Goal: Transaction & Acquisition: Obtain resource

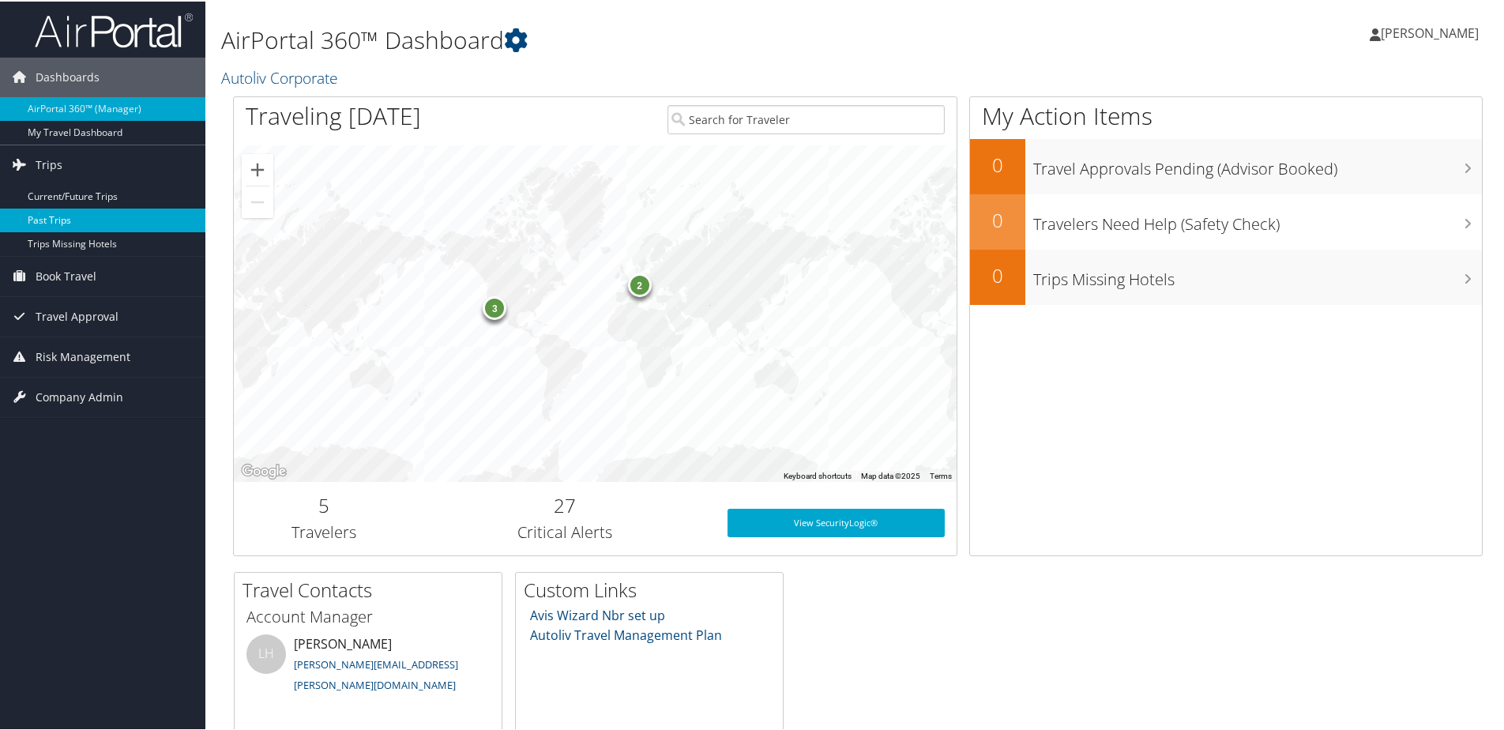
click at [32, 216] on link "Past Trips" at bounding box center [102, 219] width 205 height 24
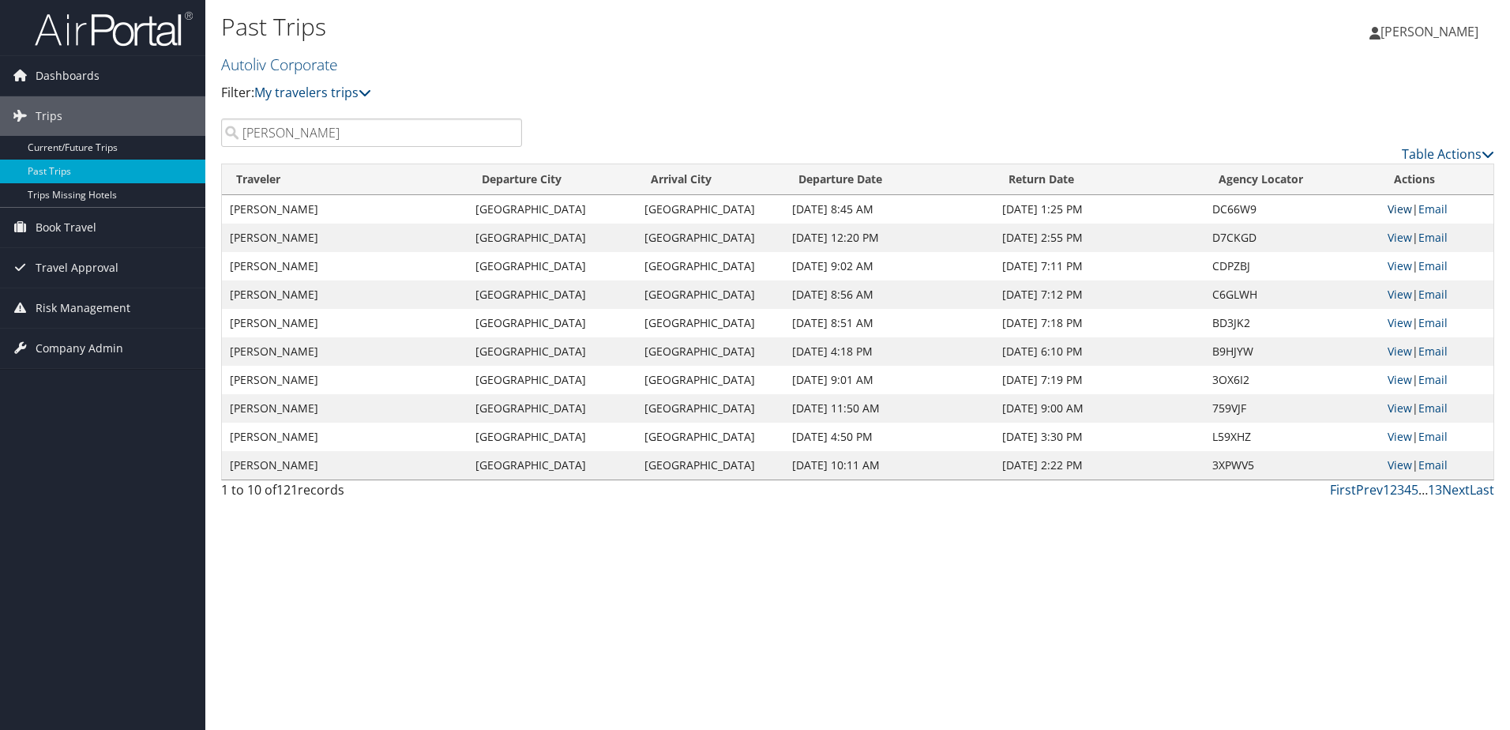
type input "[PERSON_NAME]"
click at [1397, 202] on link "View" at bounding box center [1399, 208] width 24 height 15
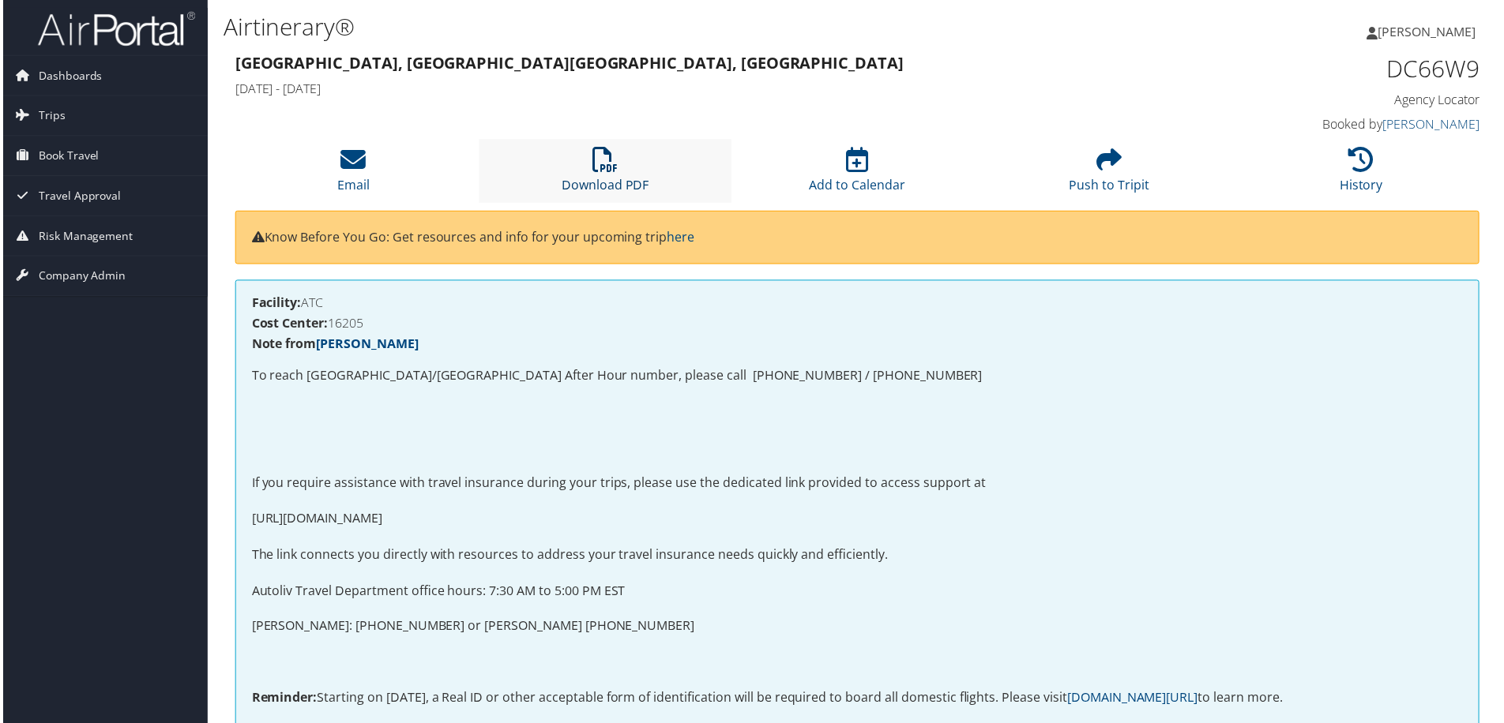
click at [602, 185] on link "Download PDF" at bounding box center [605, 175] width 88 height 38
click at [47, 115] on span "Trips" at bounding box center [49, 115] width 27 height 39
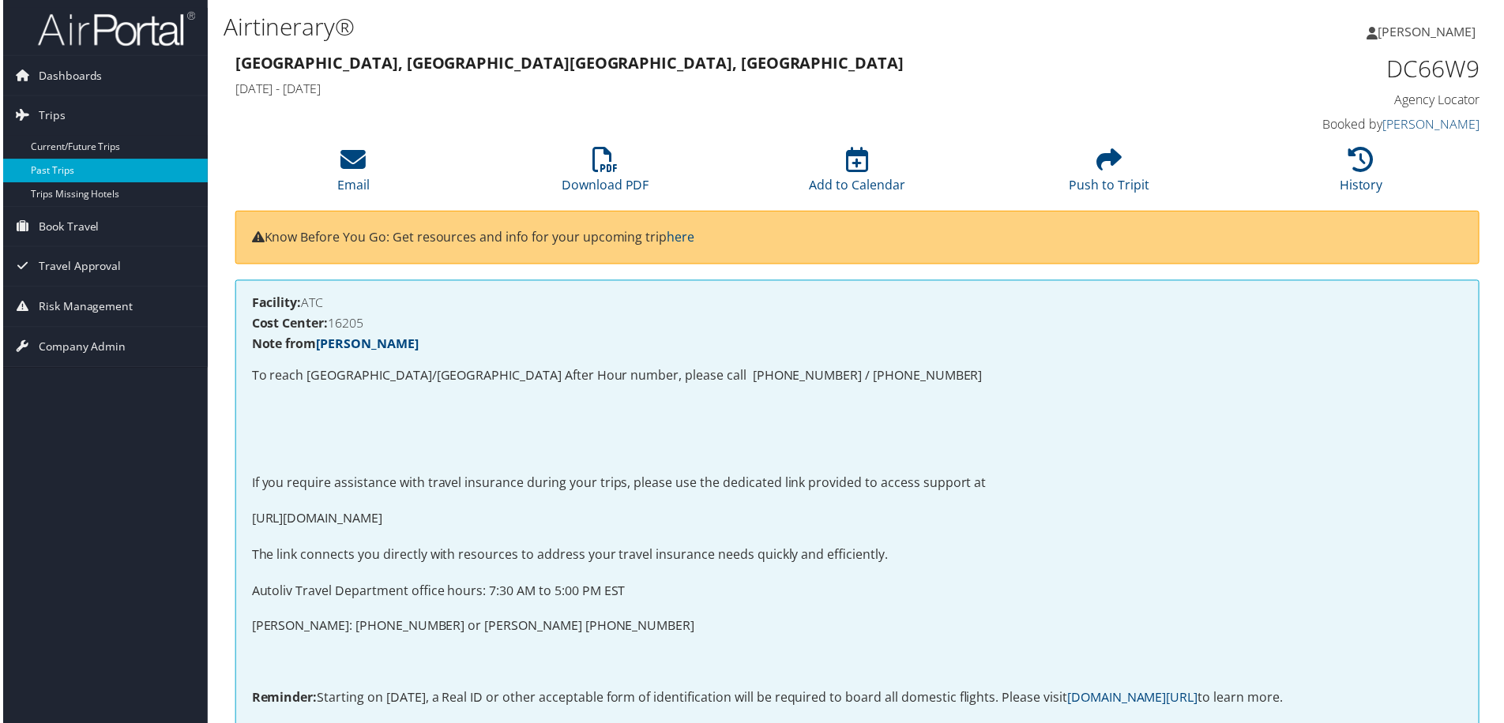
click at [52, 167] on link "Past Trips" at bounding box center [102, 172] width 205 height 24
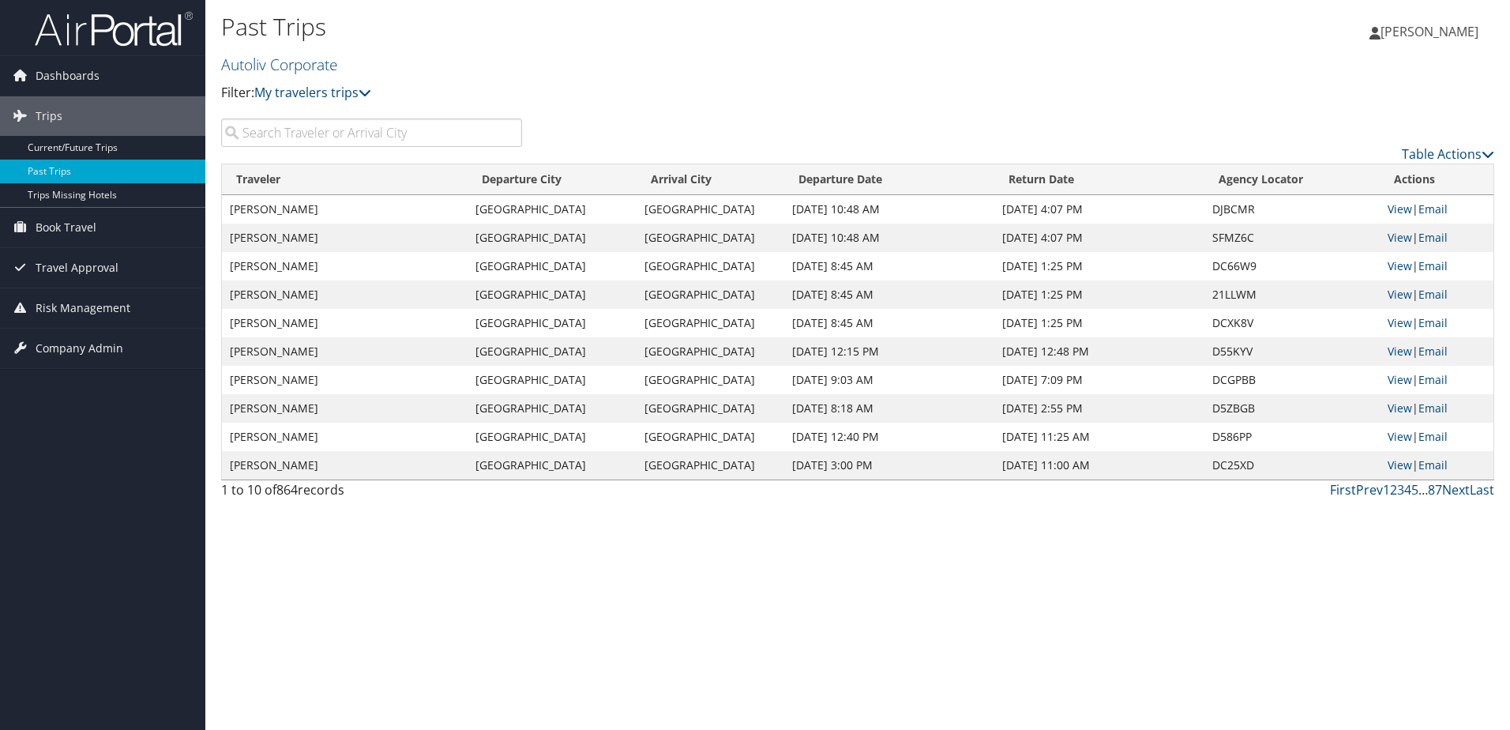
click at [315, 130] on input "search" at bounding box center [371, 132] width 301 height 28
type input "[PERSON_NAME]"
click at [1410, 36] on span "[PERSON_NAME]" at bounding box center [1429, 31] width 98 height 17
click at [1309, 230] on link "Sign Out" at bounding box center [1389, 230] width 176 height 27
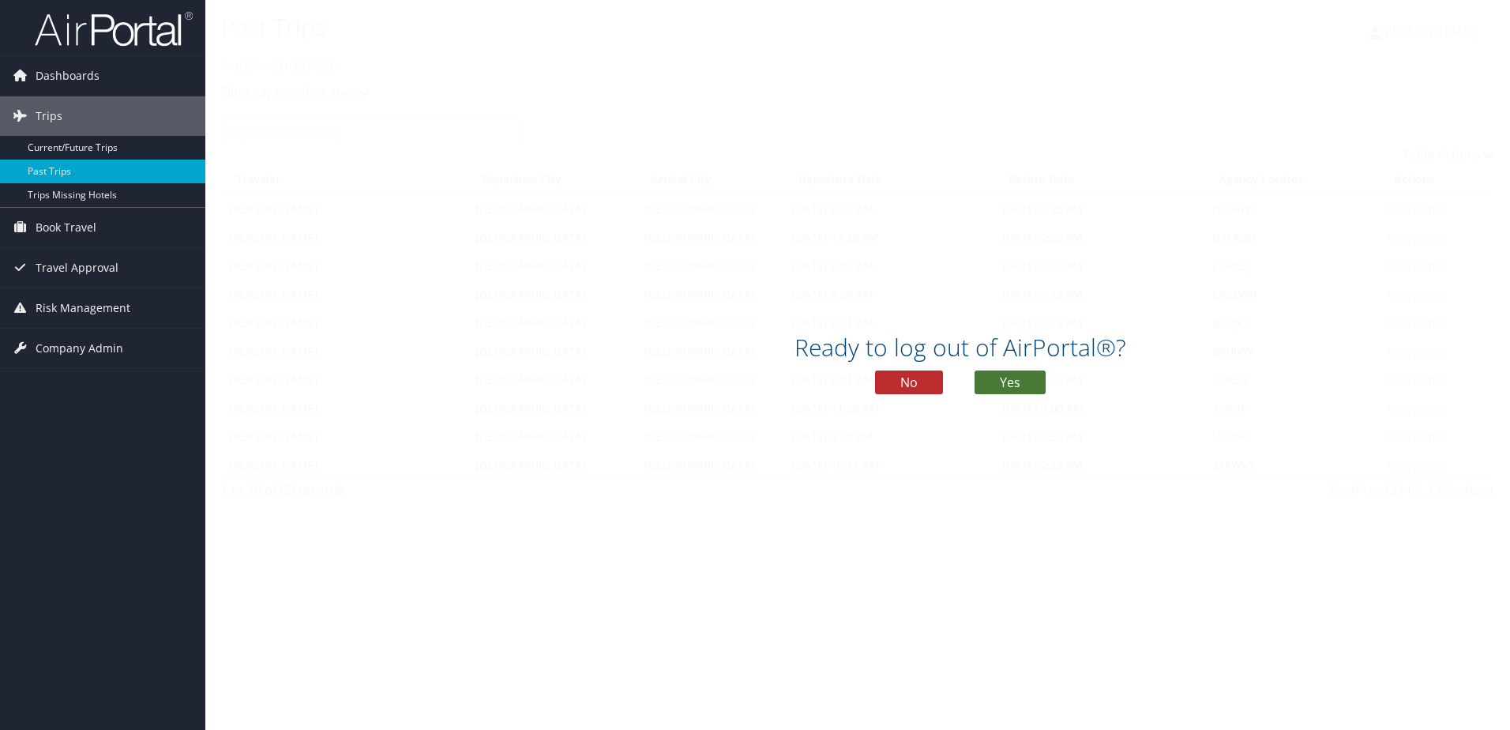
drag, startPoint x: 1028, startPoint y: 374, endPoint x: 1009, endPoint y: 376, distance: 19.0
click at [1029, 374] on button "Yes" at bounding box center [1009, 382] width 71 height 24
